Goal: Task Accomplishment & Management: Manage account settings

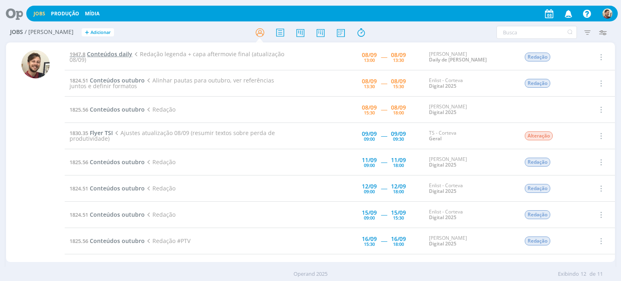
click at [100, 55] on span "Conteúdos daily" at bounding box center [109, 54] width 45 height 8
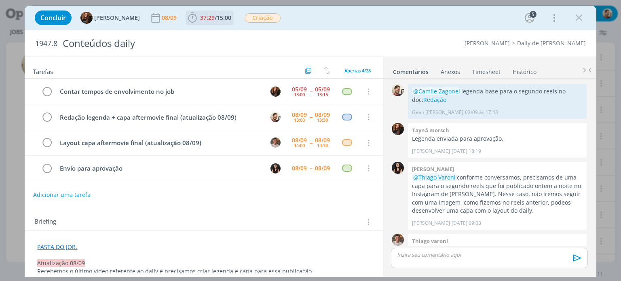
scroll to position [704, 0]
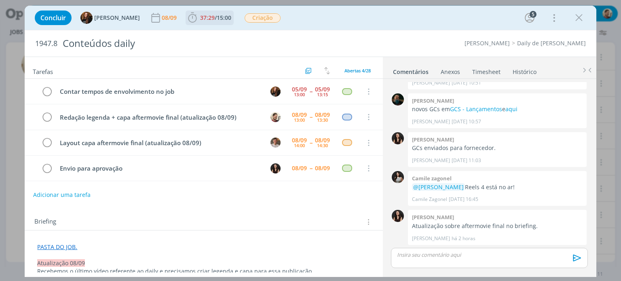
click at [223, 21] on span "37:29 / 15:00" at bounding box center [209, 18] width 46 height 12
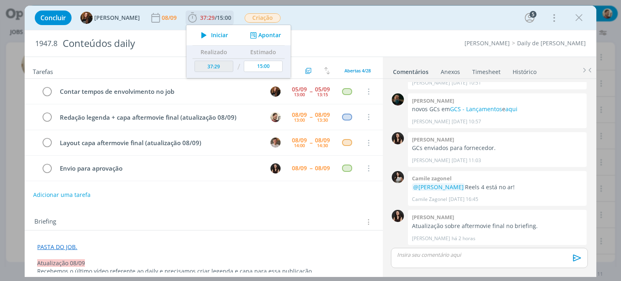
click at [216, 36] on span "Iniciar" at bounding box center [219, 35] width 17 height 6
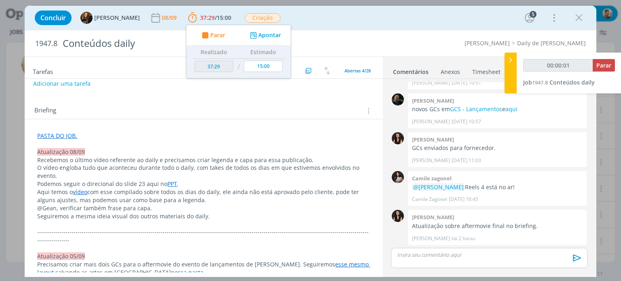
scroll to position [121, 0]
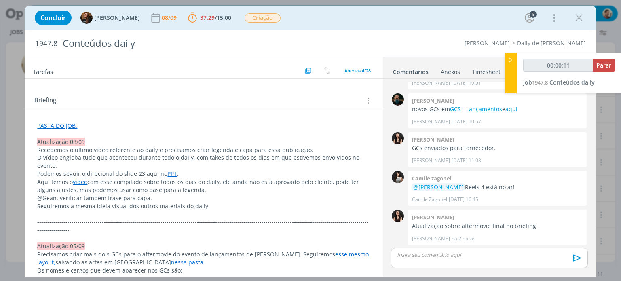
click at [167, 173] on link "PPT" at bounding box center [172, 174] width 10 height 8
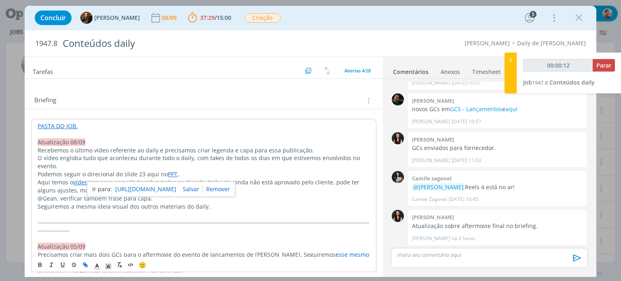
click at [169, 184] on link "[URL][DOMAIN_NAME]" at bounding box center [145, 189] width 61 height 11
click at [94, 163] on p "O vídeo engloba tudo que aconteceu durante todo o daily, com takes de todos os …" at bounding box center [204, 162] width 332 height 16
click at [81, 181] on link "vídeo" at bounding box center [80, 182] width 15 height 8
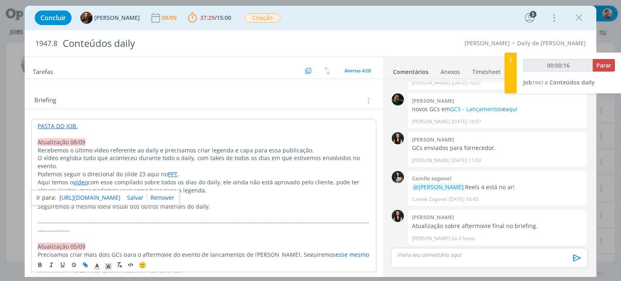
click at [87, 194] on link "[URL][DOMAIN_NAME]" at bounding box center [89, 197] width 61 height 11
click at [113, 170] on p "Podemos seguir o direcional do slide 23 aqui no PPT ." at bounding box center [204, 174] width 332 height 8
click at [65, 122] on link "PASTA DO JOB." at bounding box center [57, 126] width 40 height 8
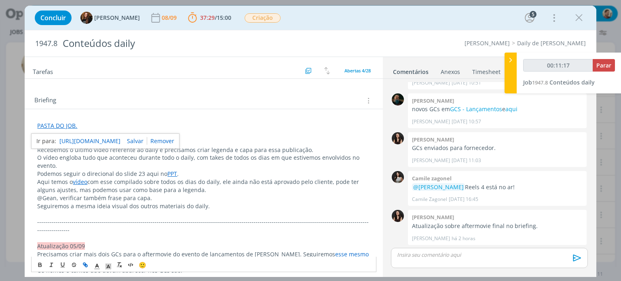
click at [72, 136] on link "[URL][DOMAIN_NAME]" at bounding box center [89, 141] width 61 height 11
click at [260, 154] on p "O vídeo engloba tudo que aconteceu durante todo o daily, com takes de todos os …" at bounding box center [203, 162] width 333 height 16
click at [404, 258] on p "dialog" at bounding box center [489, 254] width 184 height 7
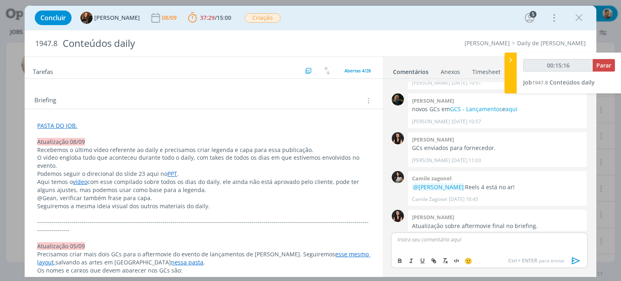
scroll to position [719, 0]
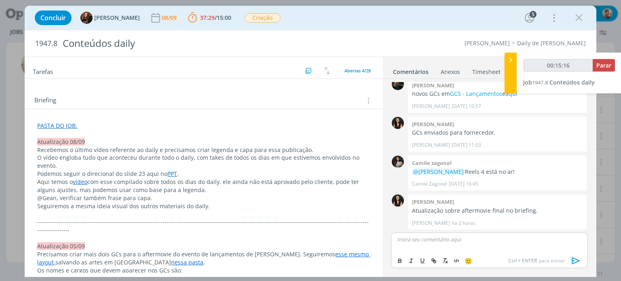
type input "00:15:17"
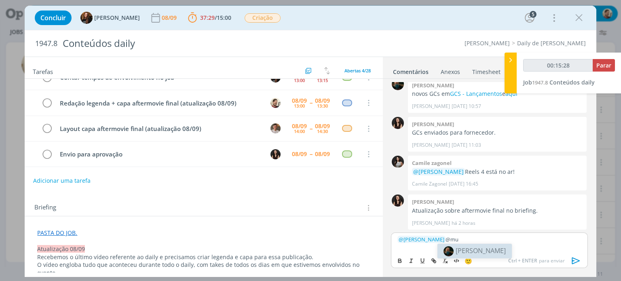
scroll to position [0, 0]
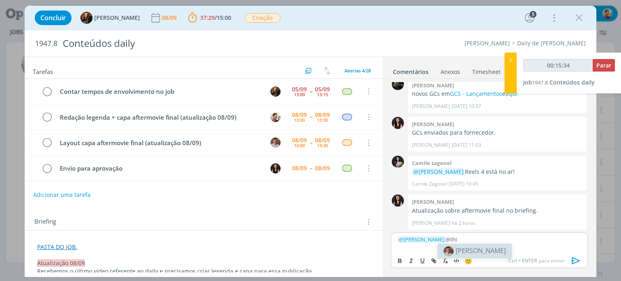
click at [458, 251] on span "[PERSON_NAME]" at bounding box center [481, 250] width 50 height 9
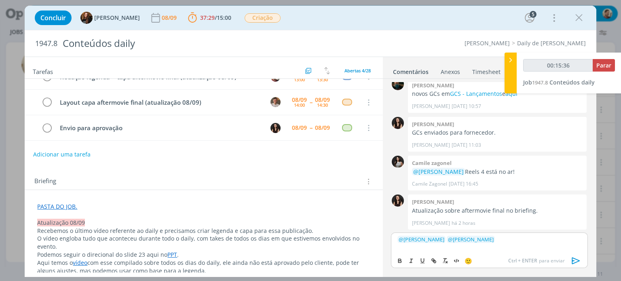
scroll to position [40, 0]
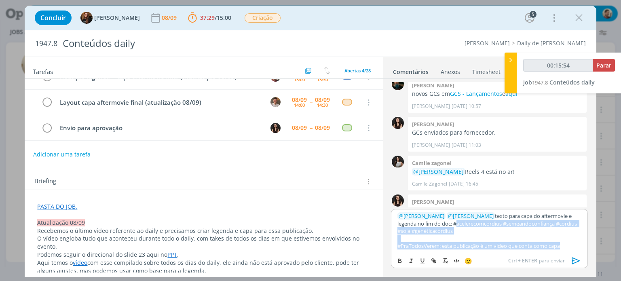
drag, startPoint x: 568, startPoint y: 247, endPoint x: 433, endPoint y: 223, distance: 136.7
click at [433, 223] on div "﻿ @ [PERSON_NAME] ﻿ ﻿ @ [PERSON_NAME] ﻿ texto para capa do aftermovie e legenda…" at bounding box center [489, 230] width 196 height 43
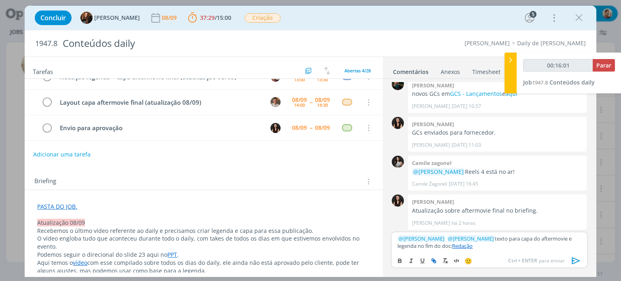
click at [575, 260] on icon "dialog" at bounding box center [576, 261] width 12 height 12
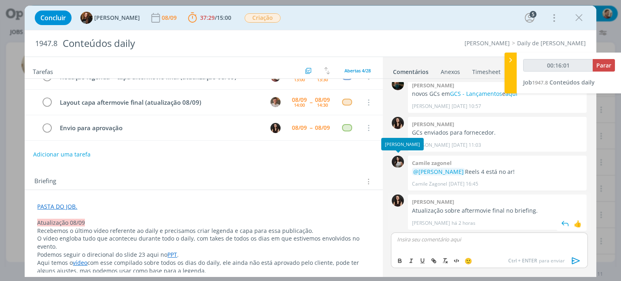
scroll to position [758, 0]
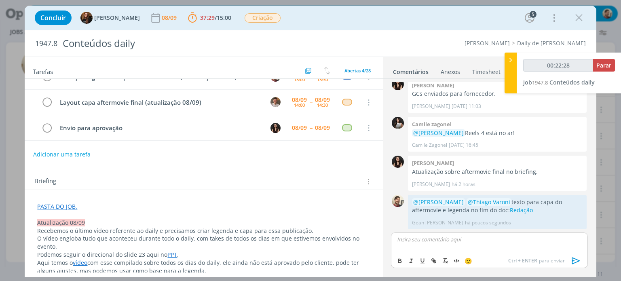
type input "00:22:29"
drag, startPoint x: 605, startPoint y: 64, endPoint x: 472, endPoint y: 264, distance: 240.0
click at [605, 64] on span "Parar" at bounding box center [603, 65] width 15 height 8
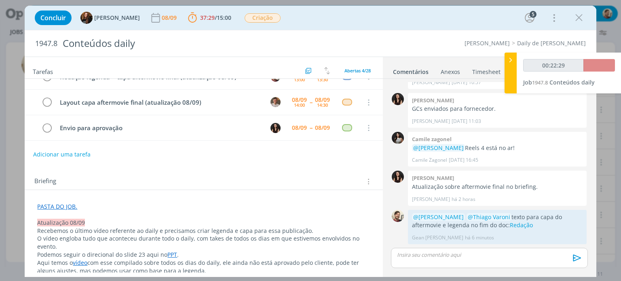
scroll to position [742, 0]
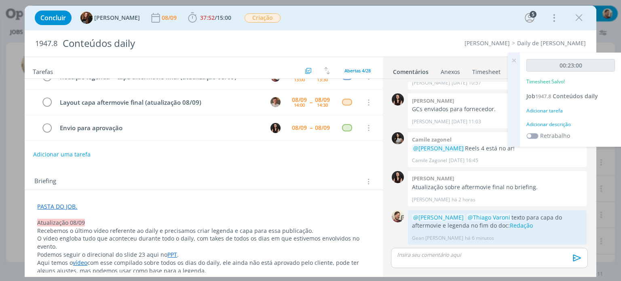
click at [556, 128] on div "00:23:00 Timesheet Salvo! Job 1947.8 Conteúdos daily Adicionar tarefa Adicionar…" at bounding box center [570, 100] width 101 height 94
click at [558, 130] on div "00:23:00 Timesheet Salvo! Job 1947.8 Conteúdos daily Adicionar tarefa Adicionar…" at bounding box center [570, 100] width 101 height 94
click at [556, 124] on div "Adicionar descrição" at bounding box center [570, 124] width 89 height 7
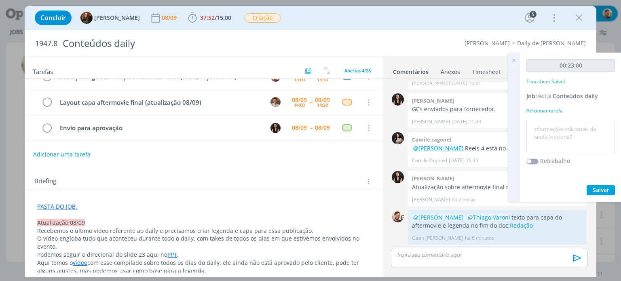
click at [557, 127] on textarea at bounding box center [570, 137] width 85 height 29
type textarea "redação"
click at [597, 190] on span "Salvar" at bounding box center [601, 190] width 17 height 8
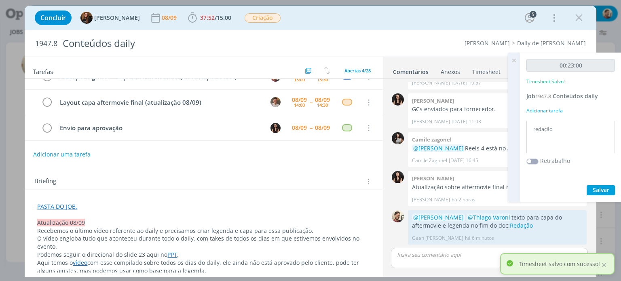
click at [513, 59] on icon at bounding box center [514, 61] width 15 height 16
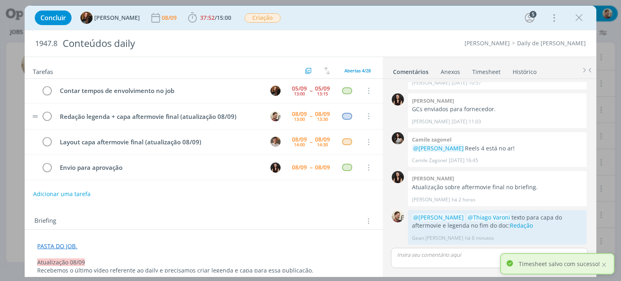
scroll to position [0, 0]
click at [46, 117] on icon "dialog" at bounding box center [46, 117] width 11 height 12
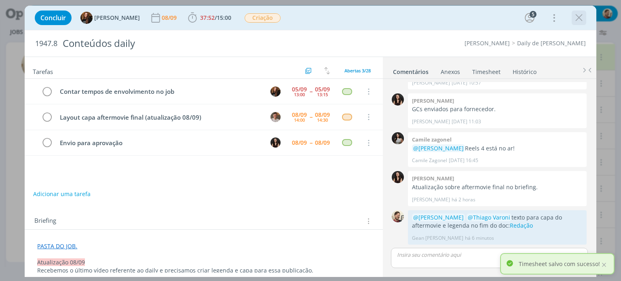
click at [583, 21] on icon "dialog" at bounding box center [579, 18] width 12 height 12
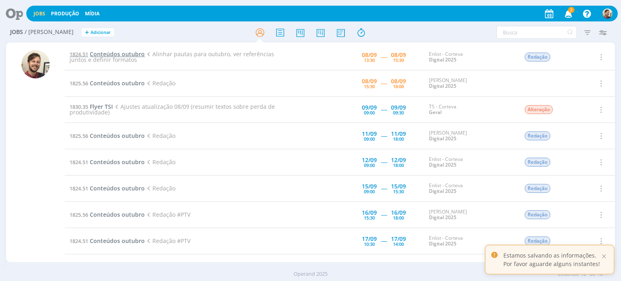
click at [123, 54] on span "Conteúdos outubro" at bounding box center [117, 54] width 55 height 8
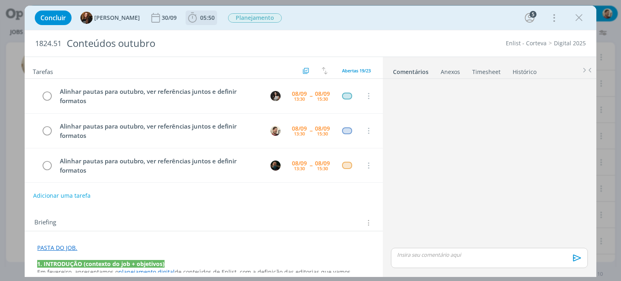
click at [200, 19] on span "05:50" at bounding box center [207, 18] width 15 height 8
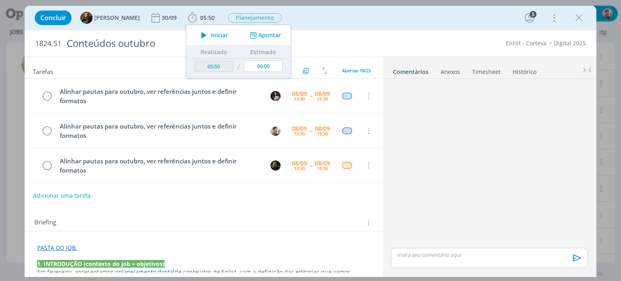
drag, startPoint x: 205, startPoint y: 35, endPoint x: 260, endPoint y: 6, distance: 62.8
click at [211, 35] on span "Iniciar" at bounding box center [219, 35] width 17 height 6
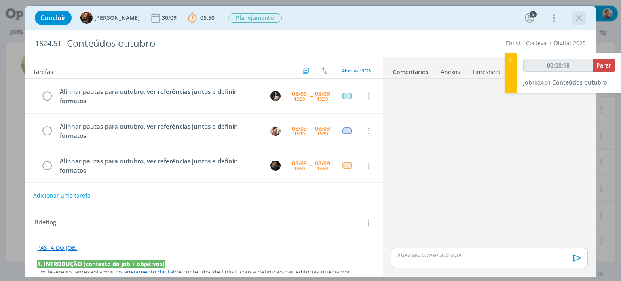
click at [581, 19] on icon "dialog" at bounding box center [579, 18] width 12 height 12
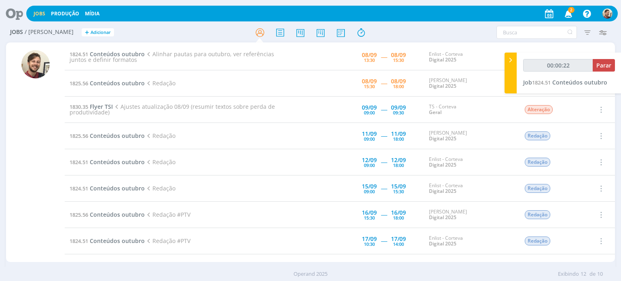
click at [570, 15] on icon "button" at bounding box center [569, 13] width 14 height 14
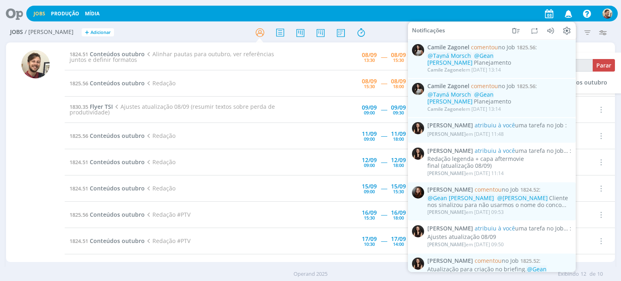
click at [570, 15] on icon "button" at bounding box center [569, 13] width 14 height 14
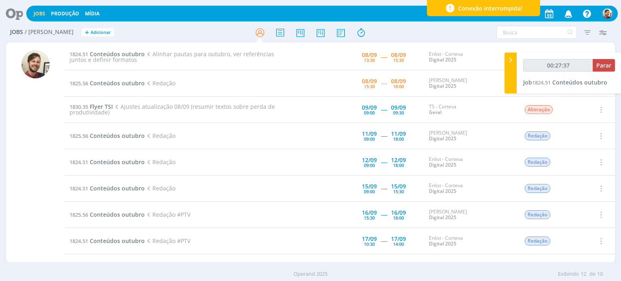
type input "00:28:37"
